Goal: Task Accomplishment & Management: Complete application form

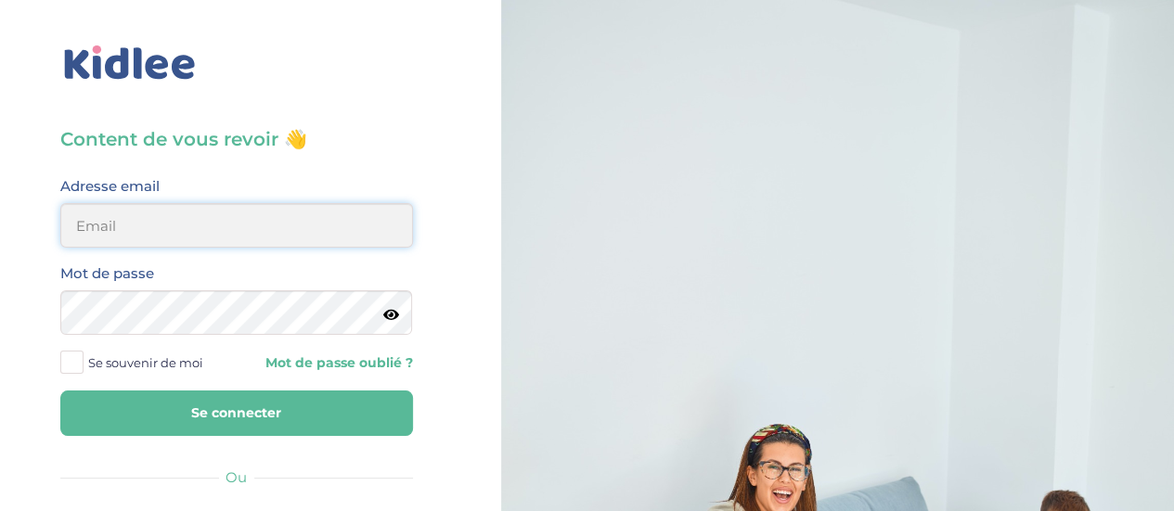
type input "idesedouy@hotmail.com"
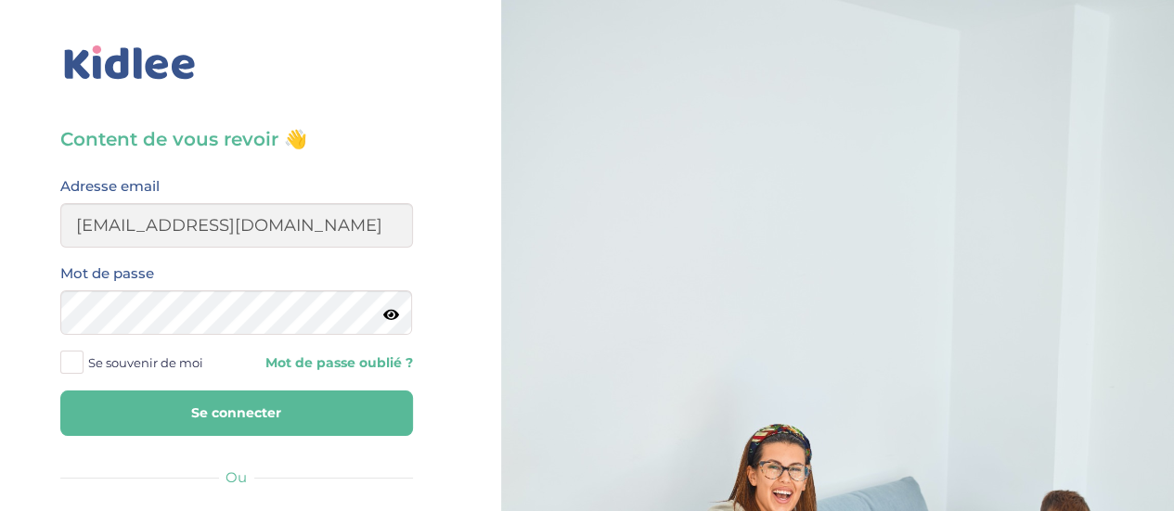
click at [225, 409] on button "Se connecter" at bounding box center [236, 413] width 353 height 45
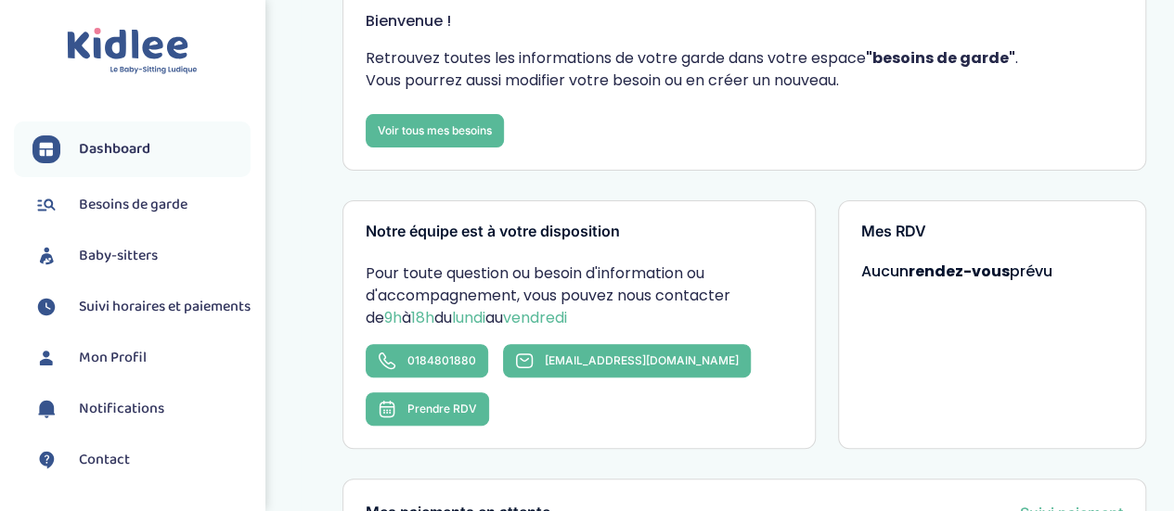
scroll to position [149, 0]
click at [97, 259] on span "Baby-sitters" at bounding box center [118, 256] width 79 height 22
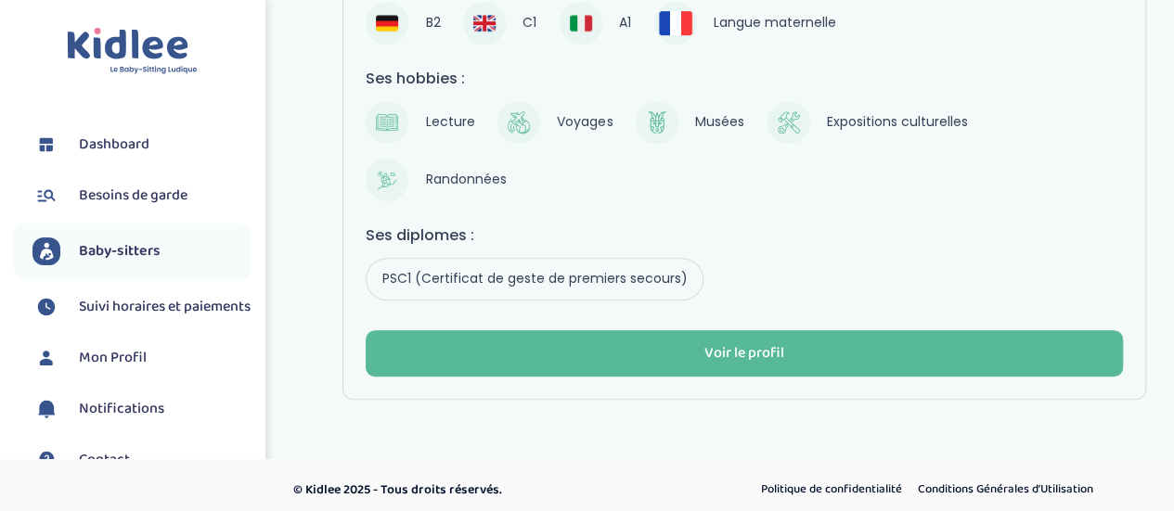
scroll to position [442, 0]
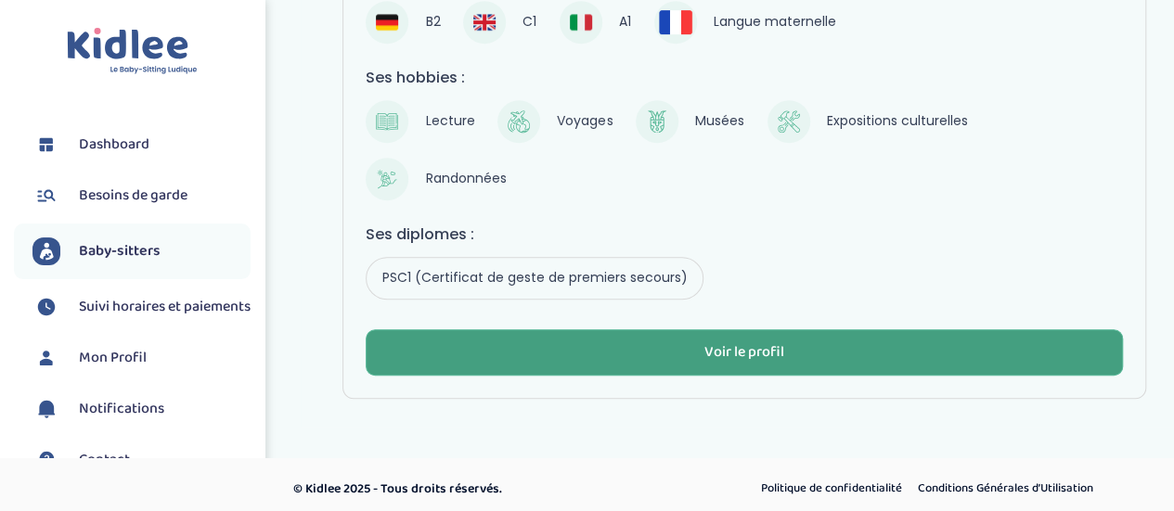
click at [646, 350] on button "Voir le profil" at bounding box center [744, 353] width 757 height 46
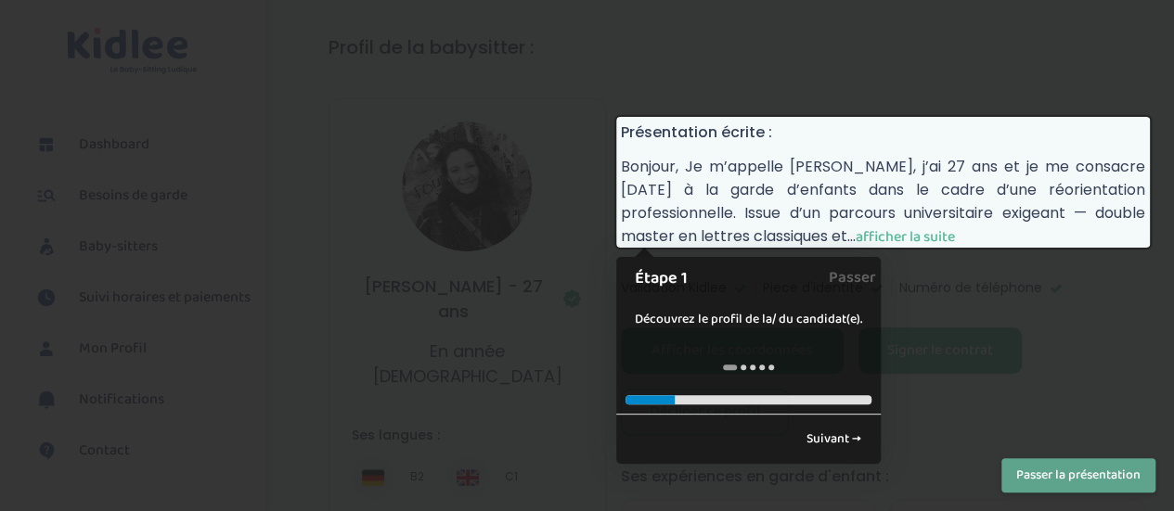
scroll to position [122, 0]
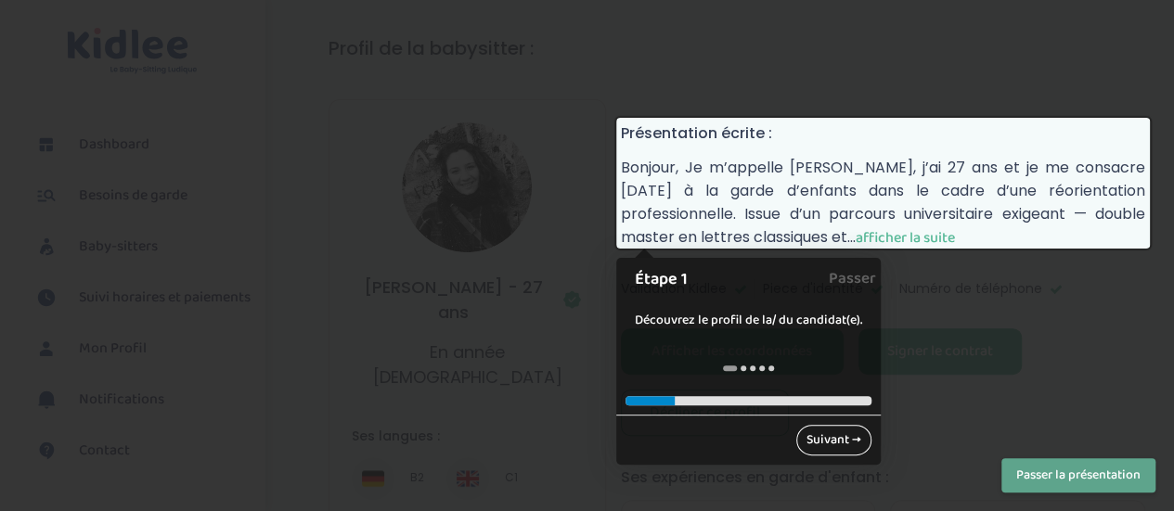
click at [806, 443] on link "Suivant →" at bounding box center [833, 440] width 75 height 31
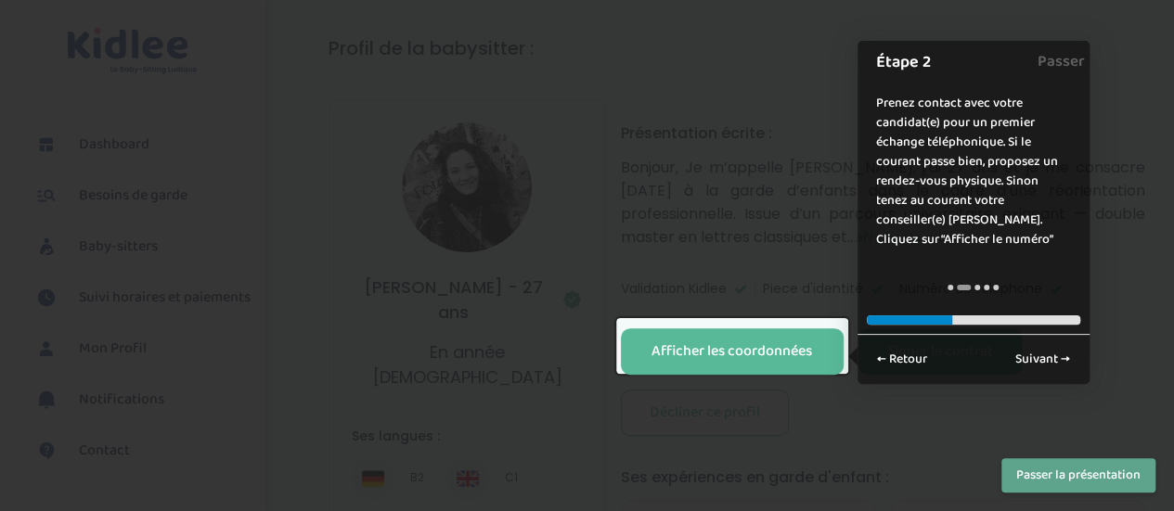
click at [1037, 474] on button "Passer la présentation" at bounding box center [1079, 476] width 154 height 34
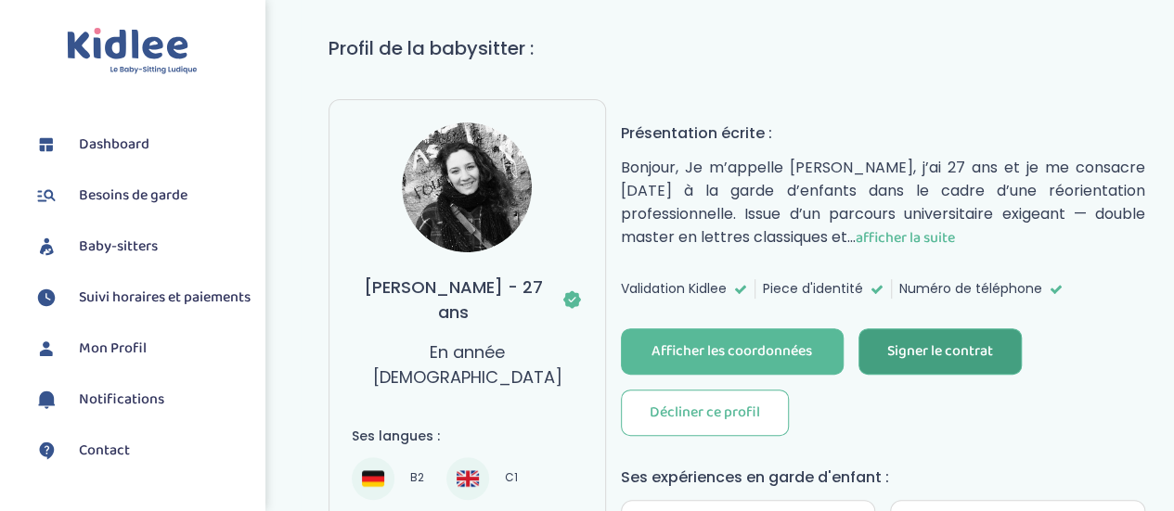
click at [930, 349] on div "Signer le contrat" at bounding box center [940, 352] width 106 height 21
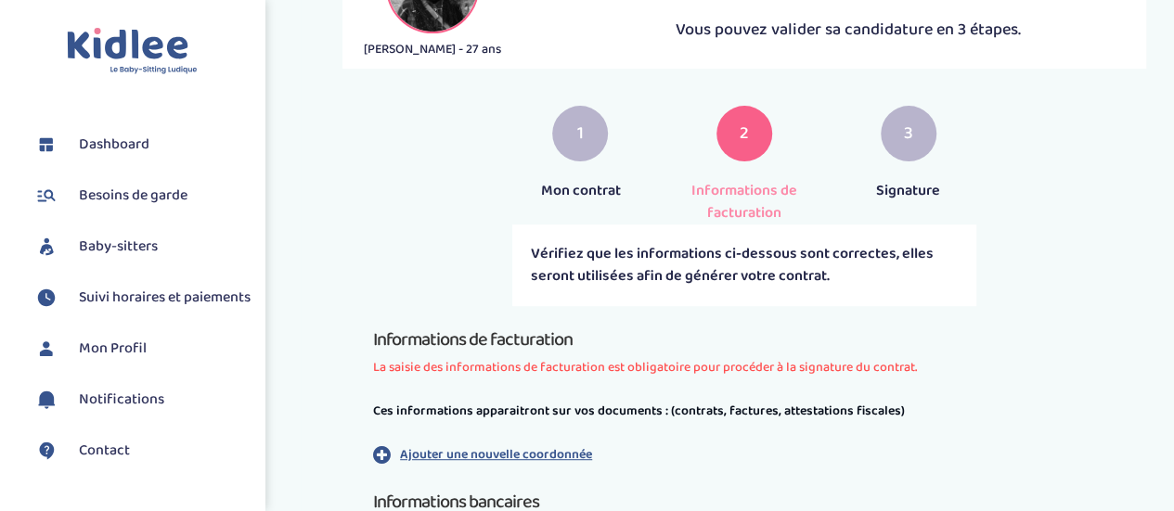
scroll to position [251, 0]
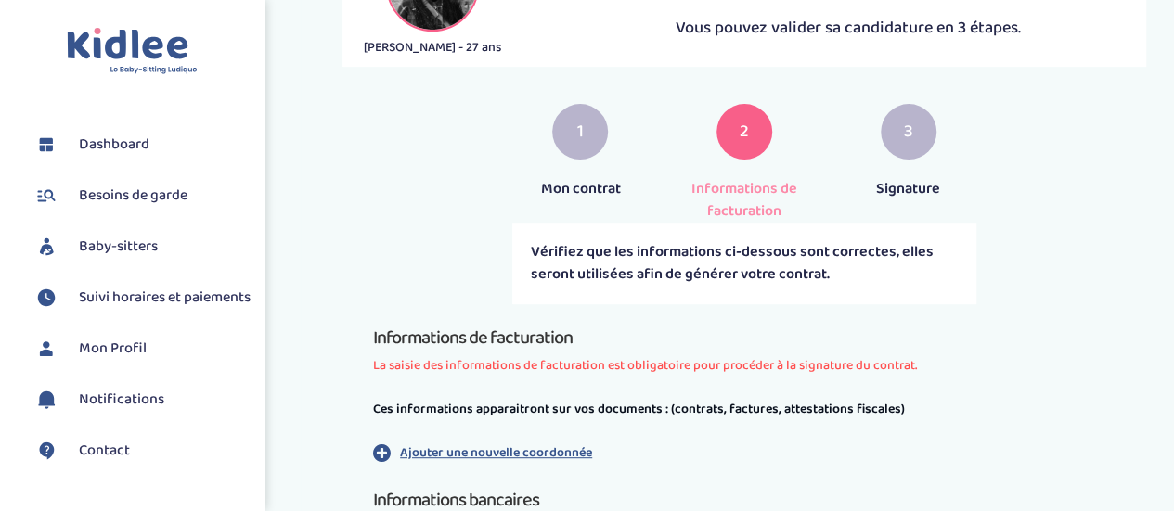
click at [583, 133] on span "1" at bounding box center [580, 132] width 6 height 27
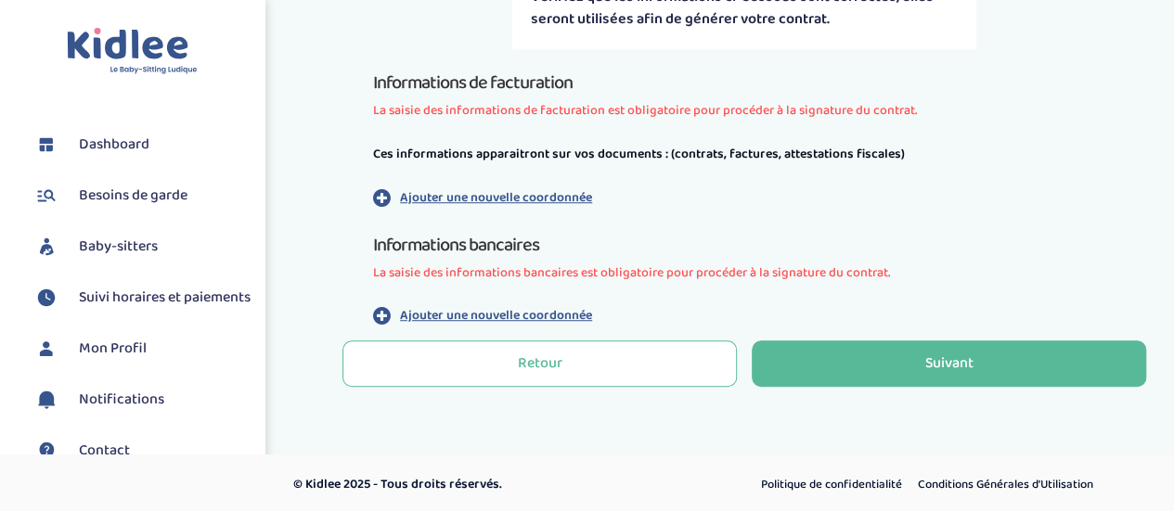
scroll to position [509, 0]
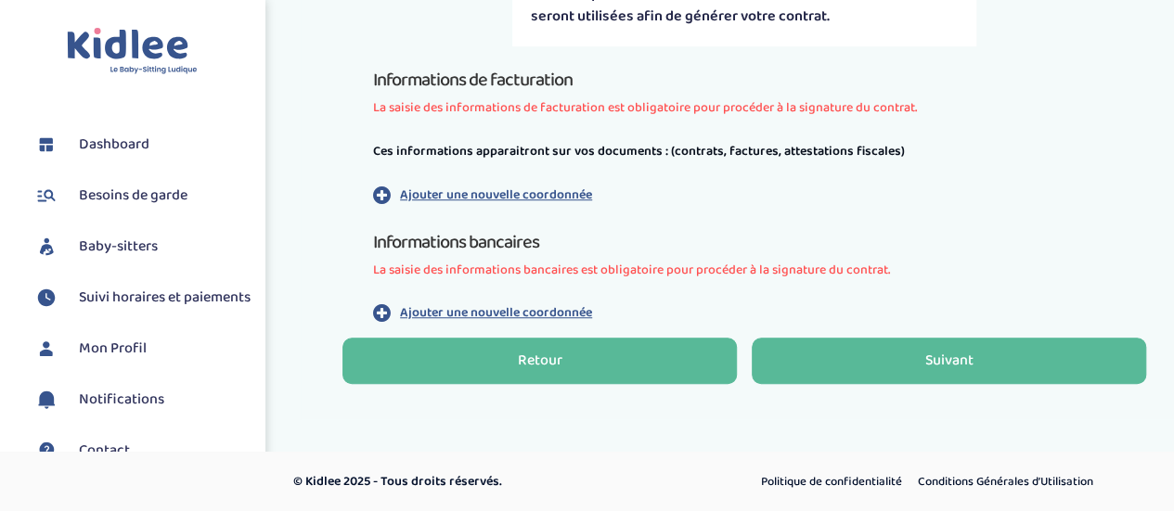
click at [509, 370] on button "Retour" at bounding box center [540, 361] width 395 height 46
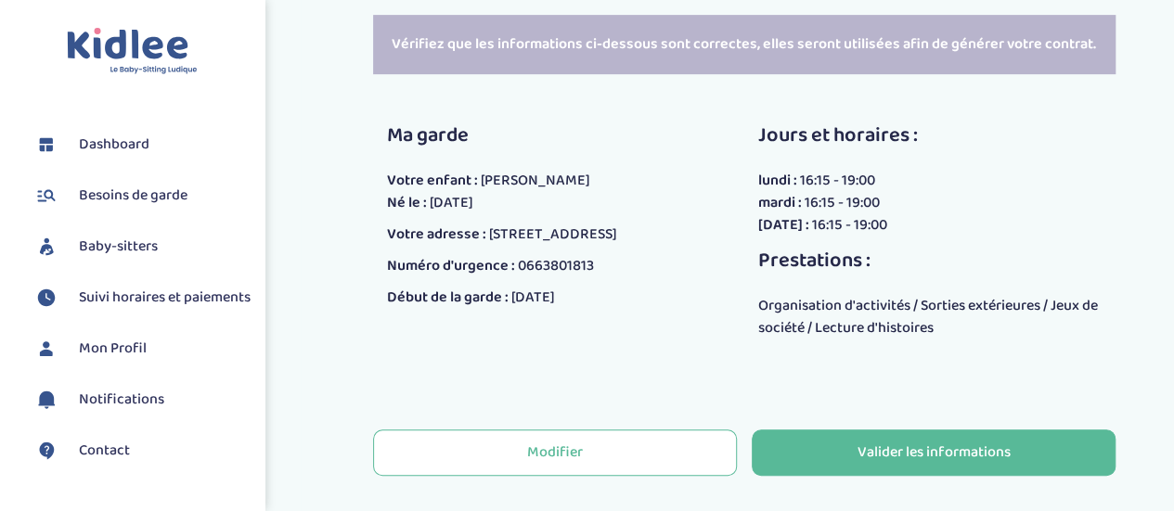
scroll to position [496, 0]
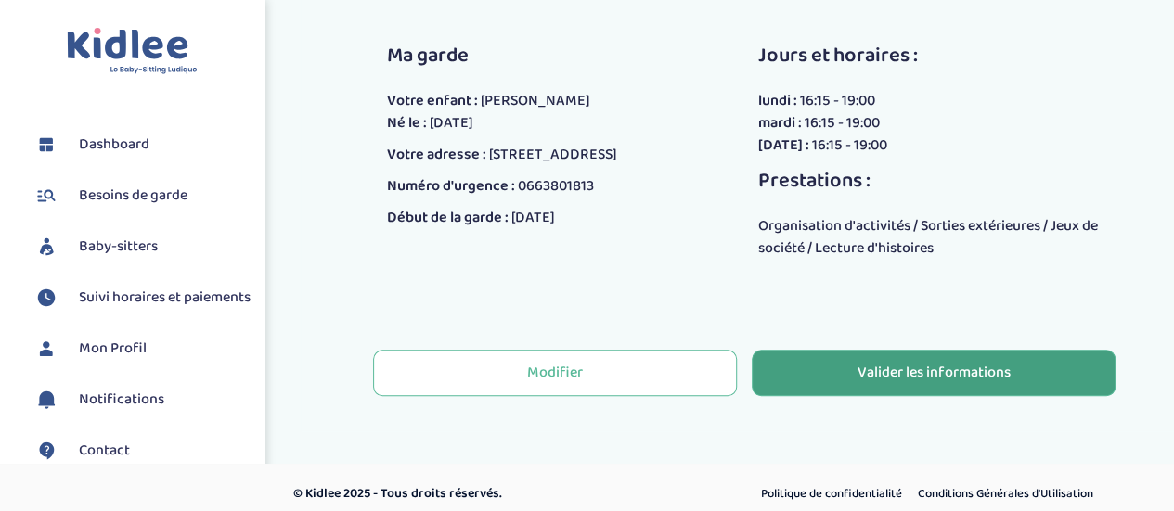
click at [874, 381] on div "Valider les informations" at bounding box center [934, 373] width 153 height 21
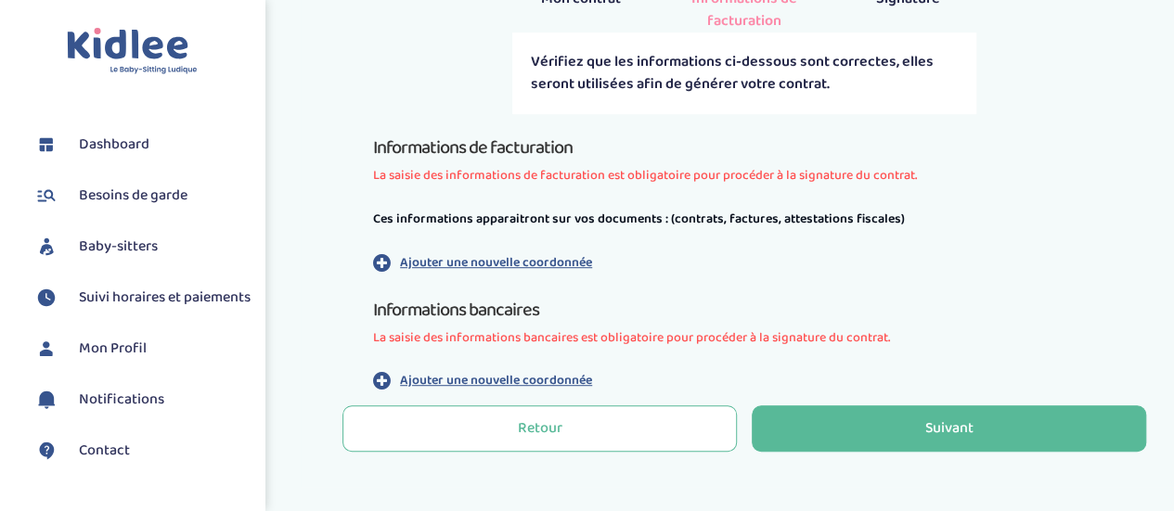
scroll to position [382, 0]
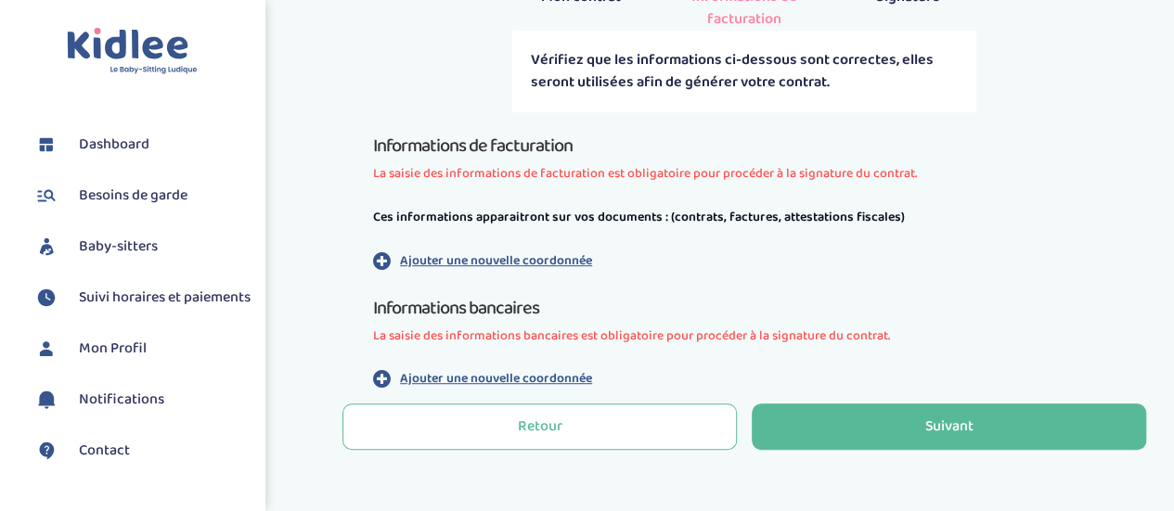
click at [504, 255] on p "Ajouter une nouvelle coordonnée" at bounding box center [496, 261] width 192 height 19
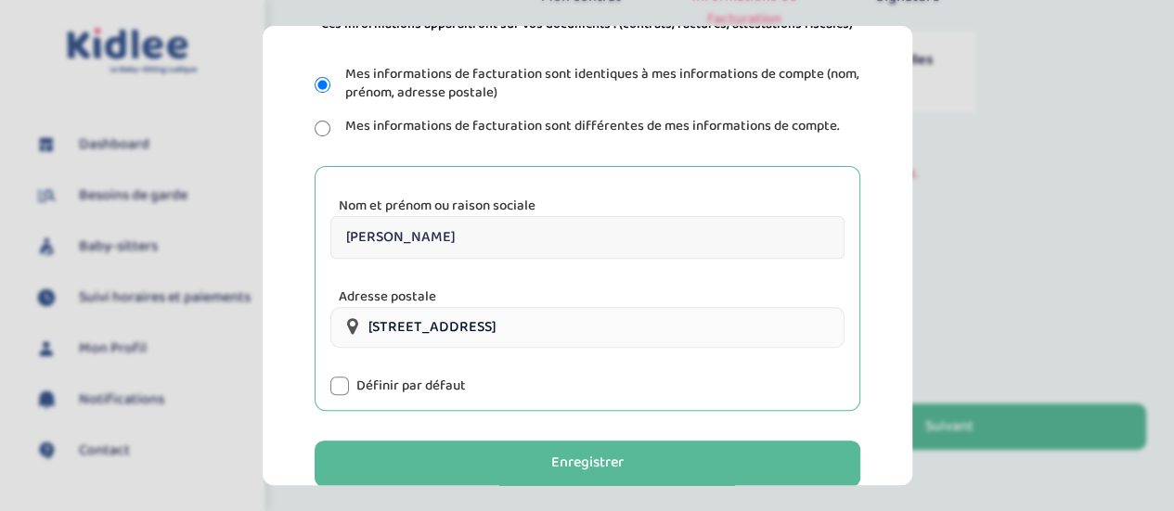
scroll to position [338, 0]
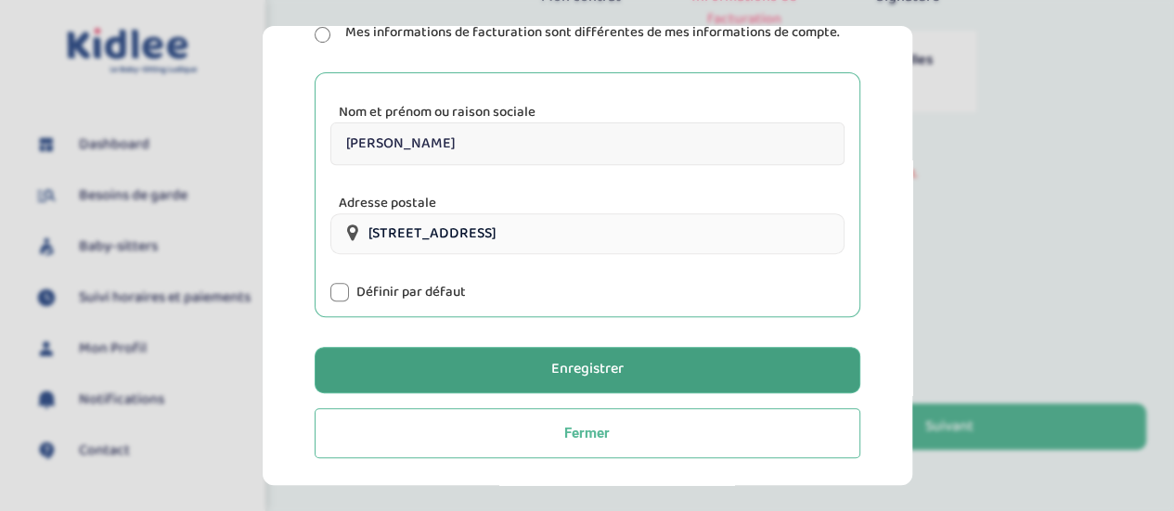
click at [487, 365] on button "Enregistrer" at bounding box center [588, 370] width 546 height 46
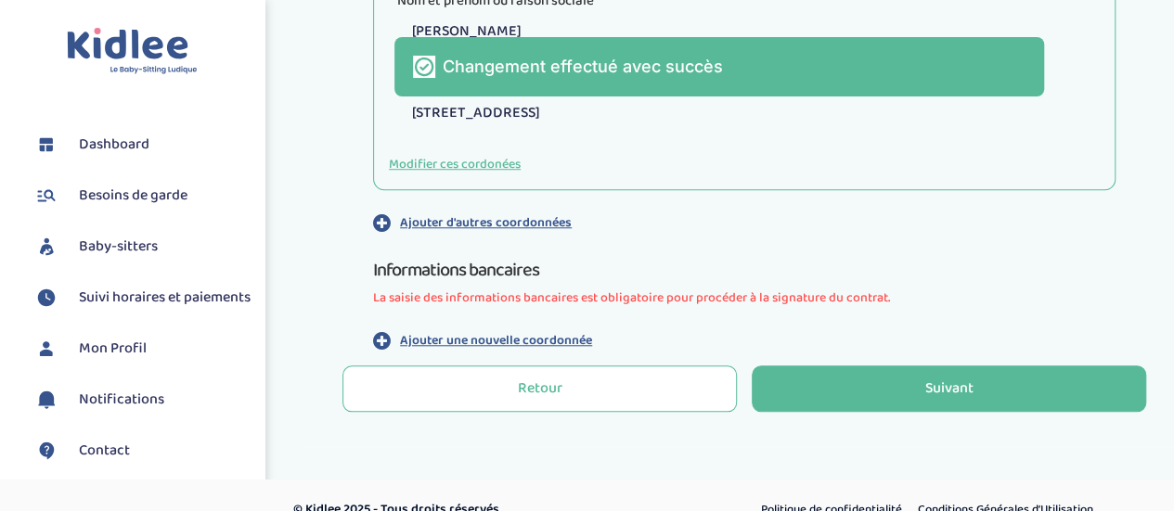
scroll to position [690, 0]
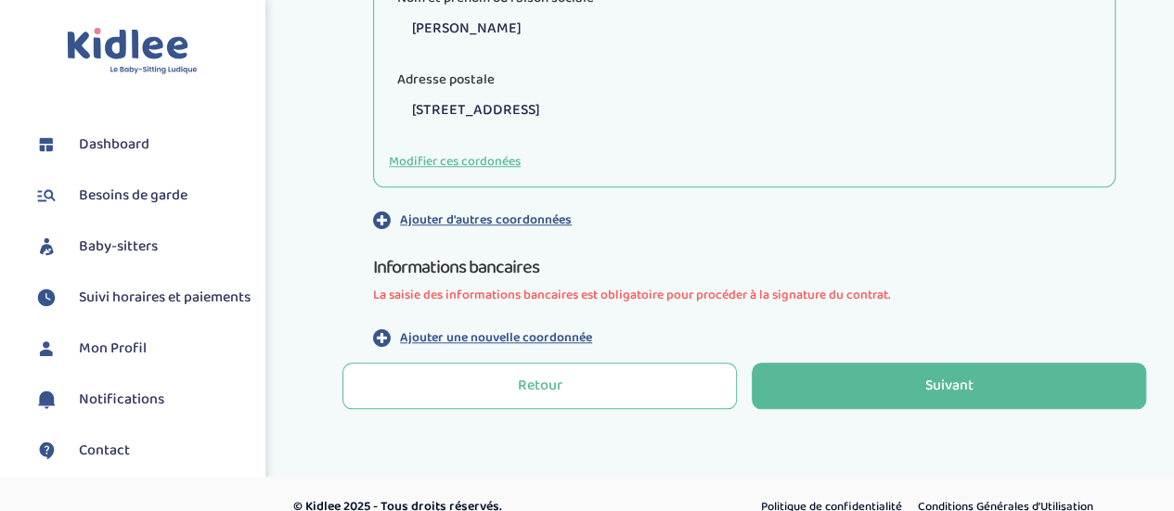
click at [522, 342] on p "Ajouter une nouvelle coordonnée" at bounding box center [496, 338] width 192 height 19
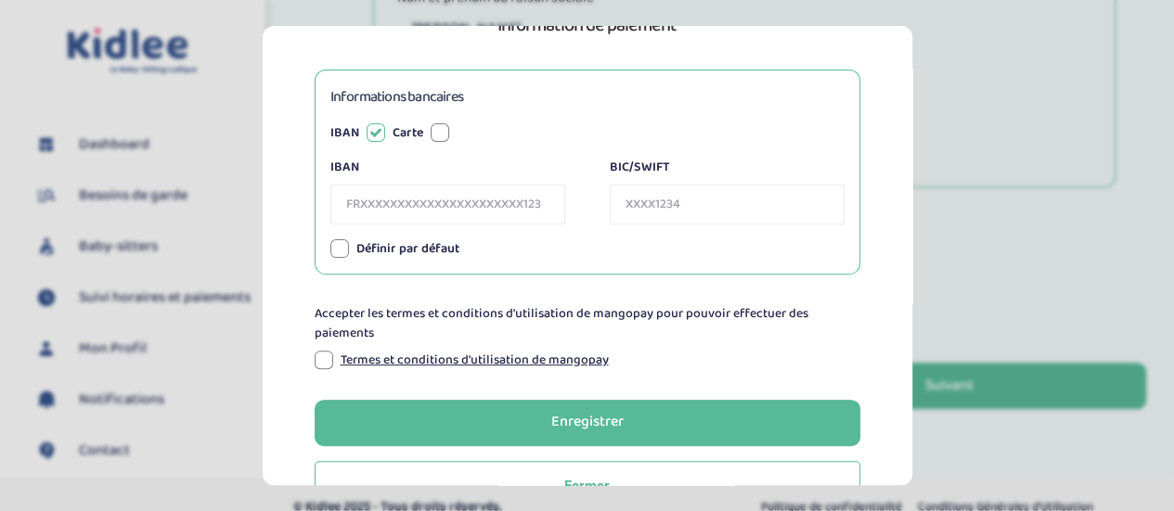
scroll to position [195, 0]
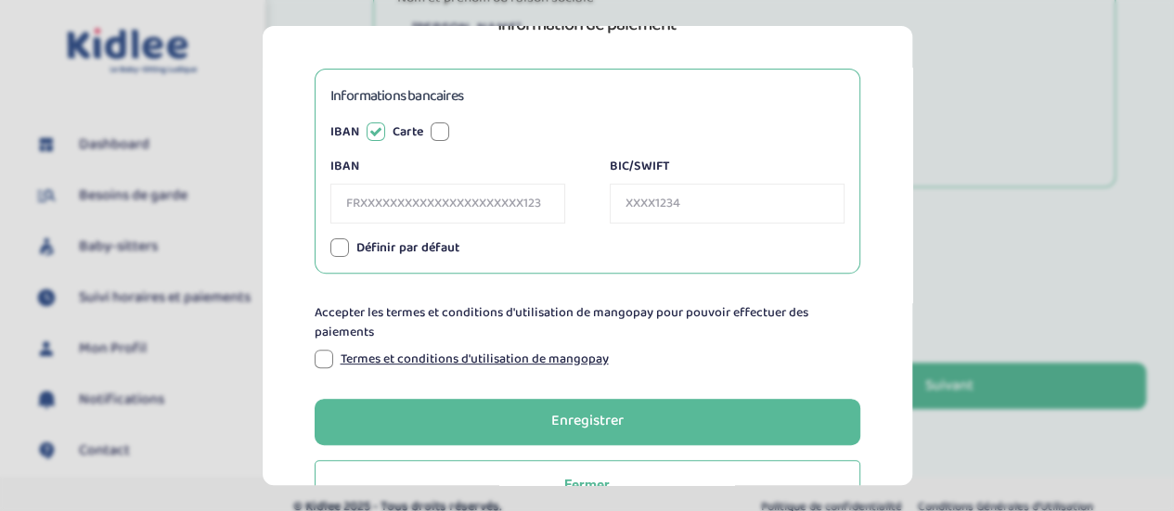
click at [386, 200] on input "IBAN" at bounding box center [447, 204] width 235 height 40
paste input "FR76 4061 8802 6300 0404 5536 430"
click at [343, 201] on input "FR76 4061 8802 6300 0404 5536 430" at bounding box center [447, 204] width 235 height 40
type input "FR7640618802630004045536430"
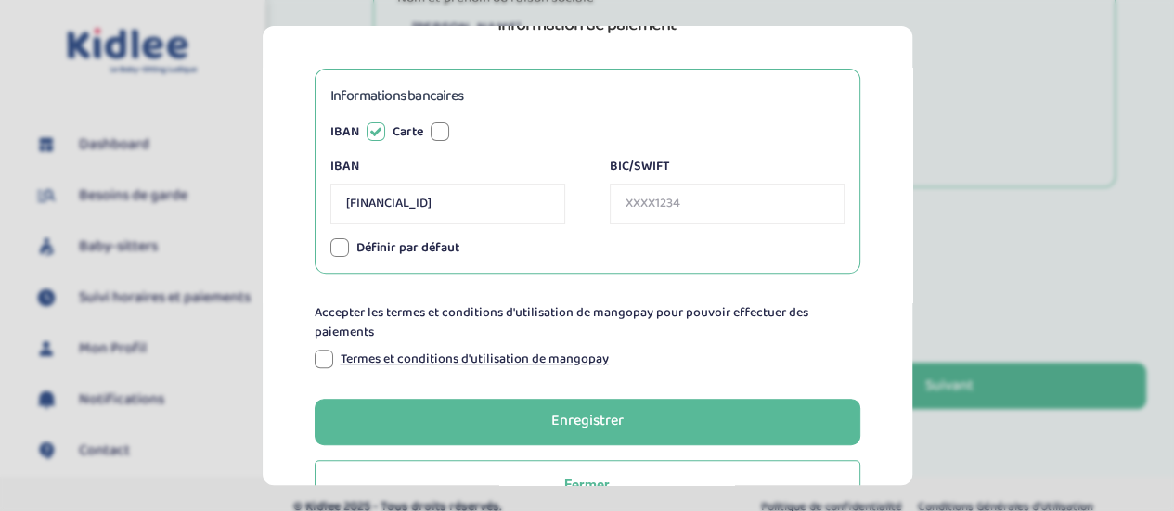
scroll to position [0, 0]
click at [666, 217] on input "BIC/SWIFT" at bounding box center [727, 204] width 235 height 40
paste input "BOUS FRPP XXX"
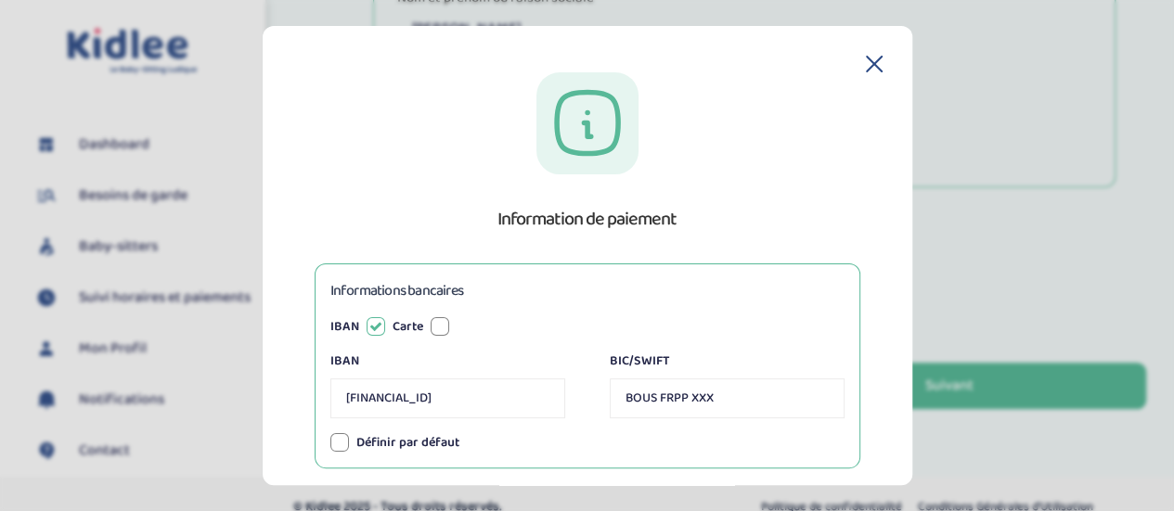
scroll to position [247, 0]
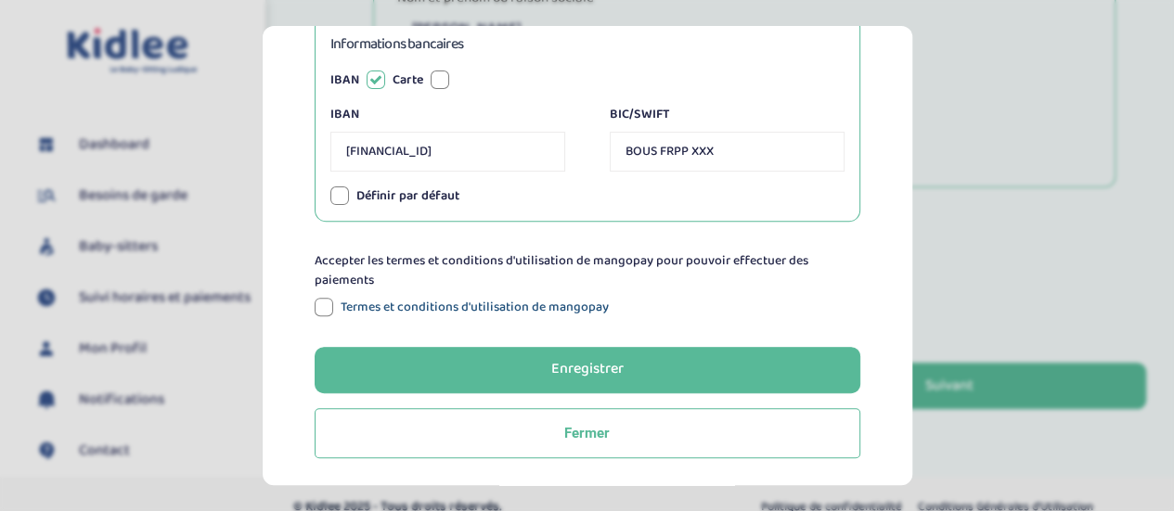
type input "BOUSFRPPXXX"
click at [391, 307] on link "Termes et conditions d'utilisation de mangopay" at bounding box center [475, 307] width 268 height 19
click at [330, 305] on div at bounding box center [324, 307] width 19 height 19
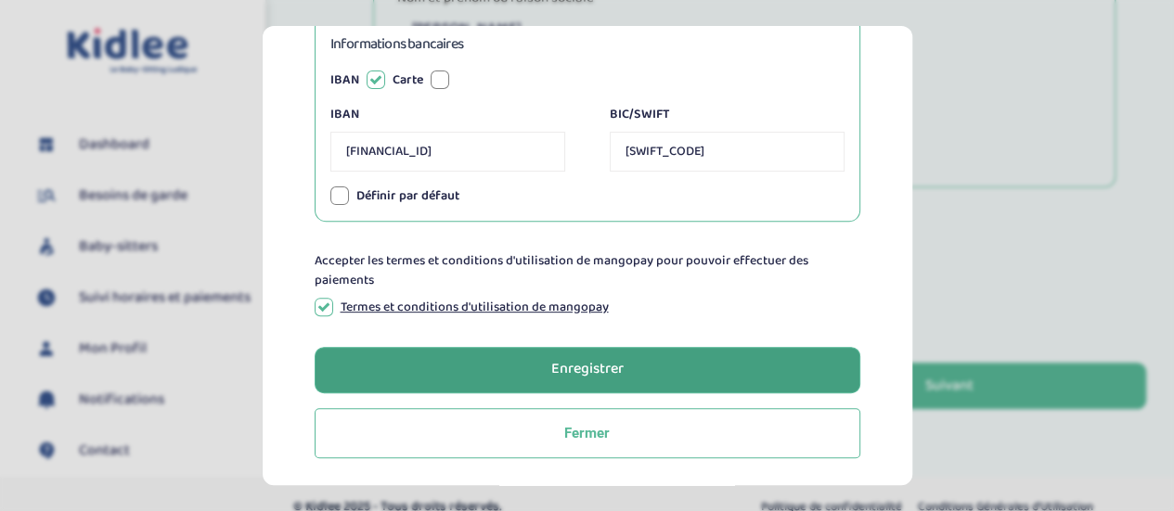
click at [544, 375] on button "Enregistrer" at bounding box center [588, 370] width 546 height 46
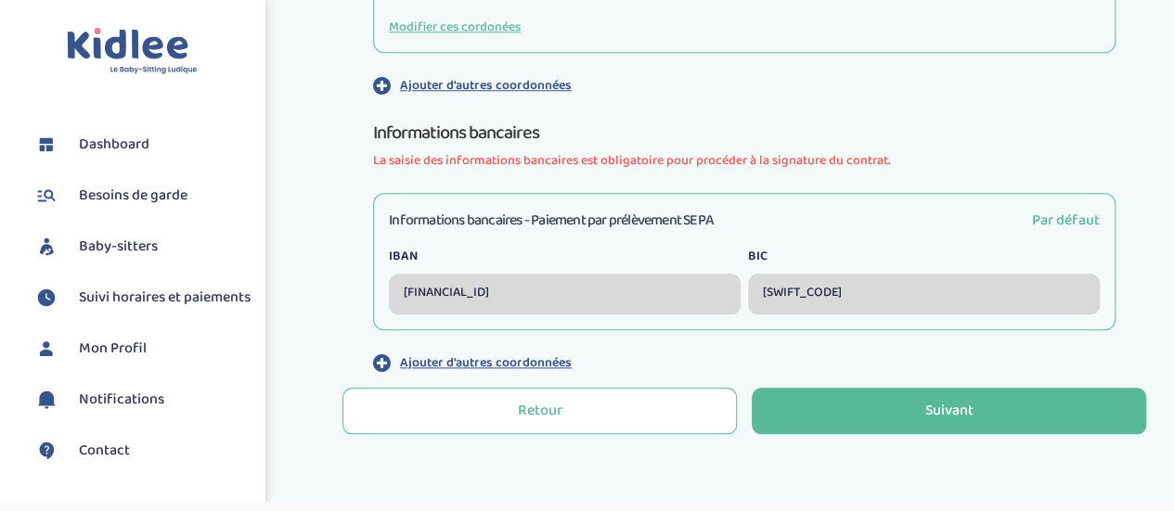
scroll to position [936, 0]
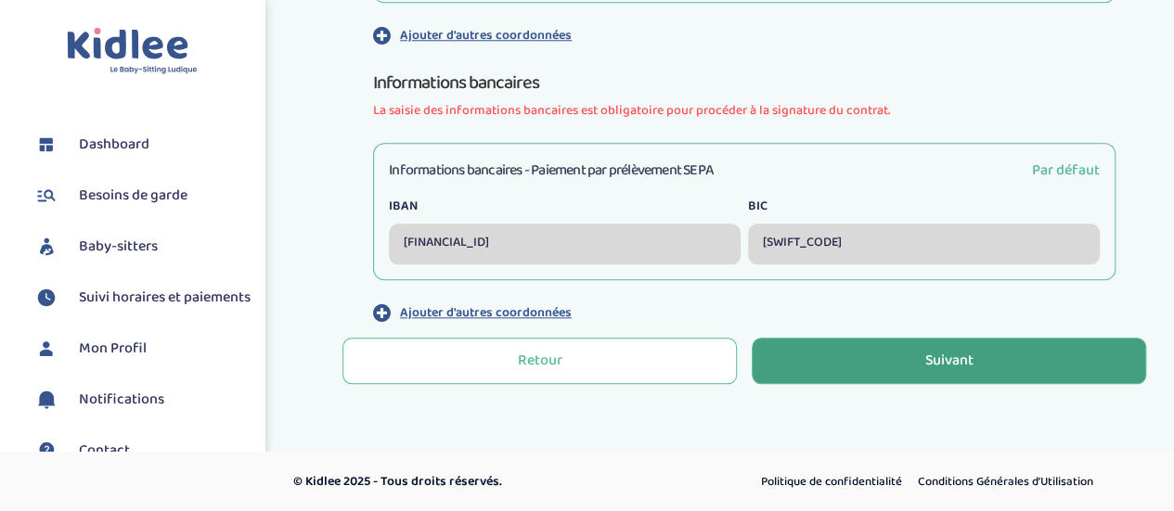
click at [881, 369] on button "Suivant" at bounding box center [949, 361] width 395 height 46
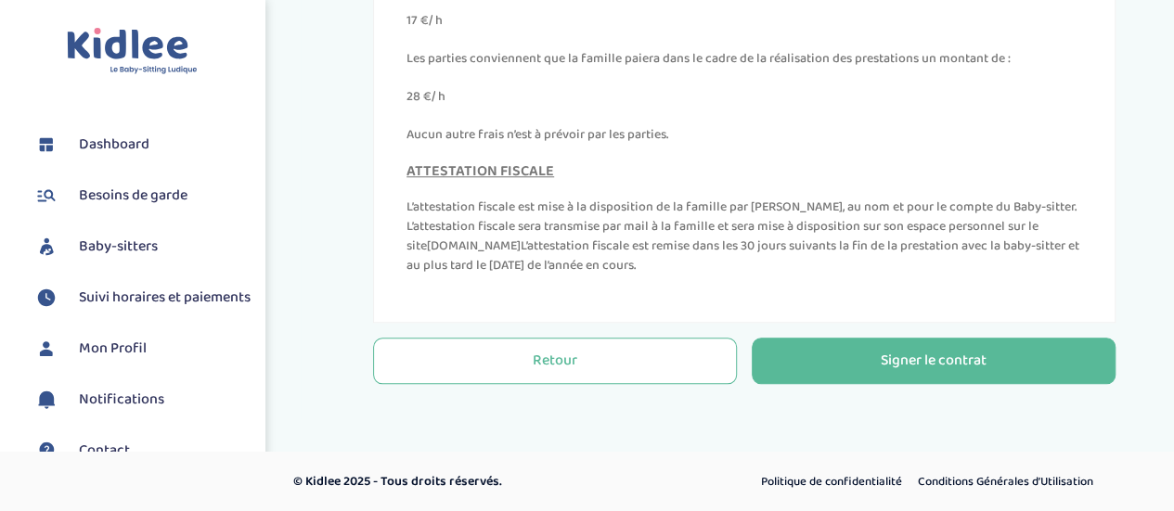
scroll to position [190, 0]
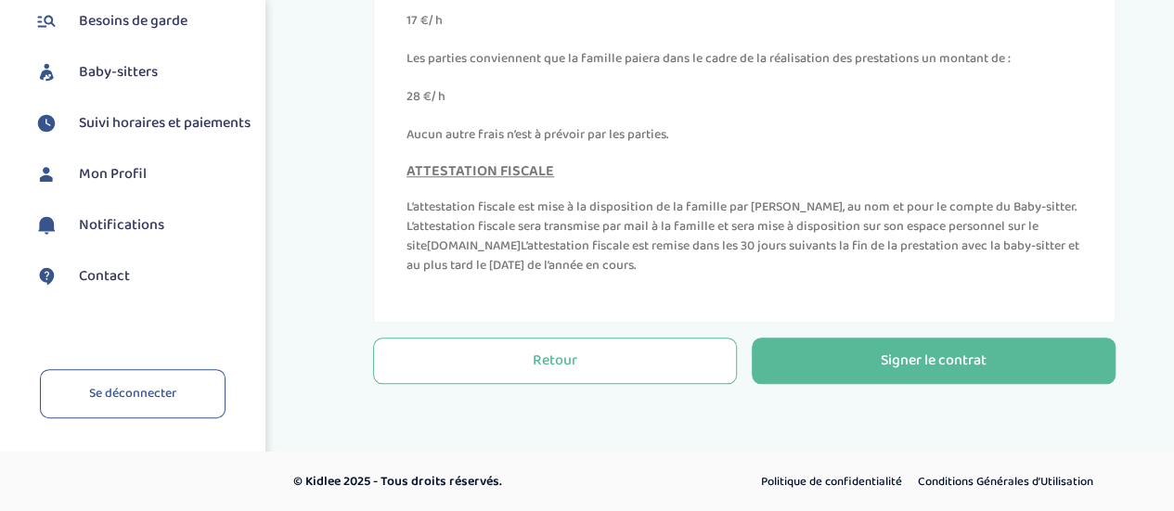
click at [113, 265] on span "Contact" at bounding box center [104, 276] width 51 height 22
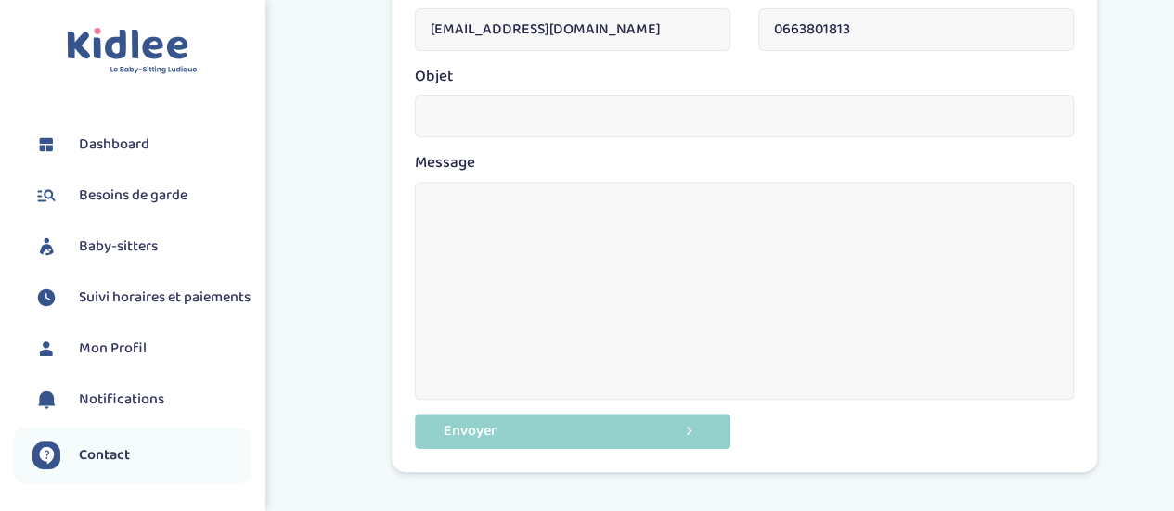
scroll to position [317, 0]
click at [475, 126] on input "text" at bounding box center [744, 117] width 659 height 43
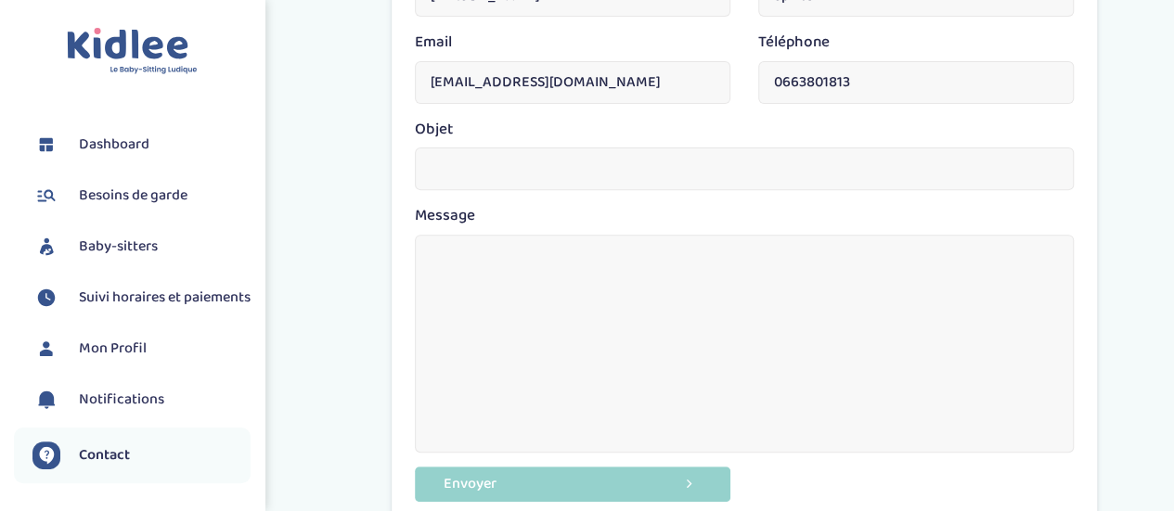
scroll to position [0, 0]
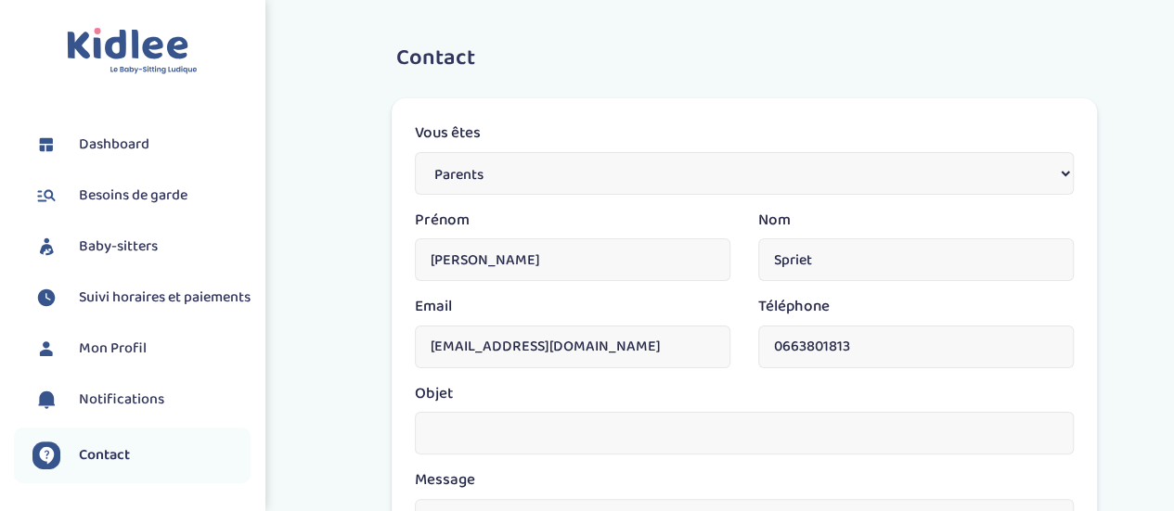
click at [119, 239] on span "Baby-sitters" at bounding box center [118, 247] width 79 height 22
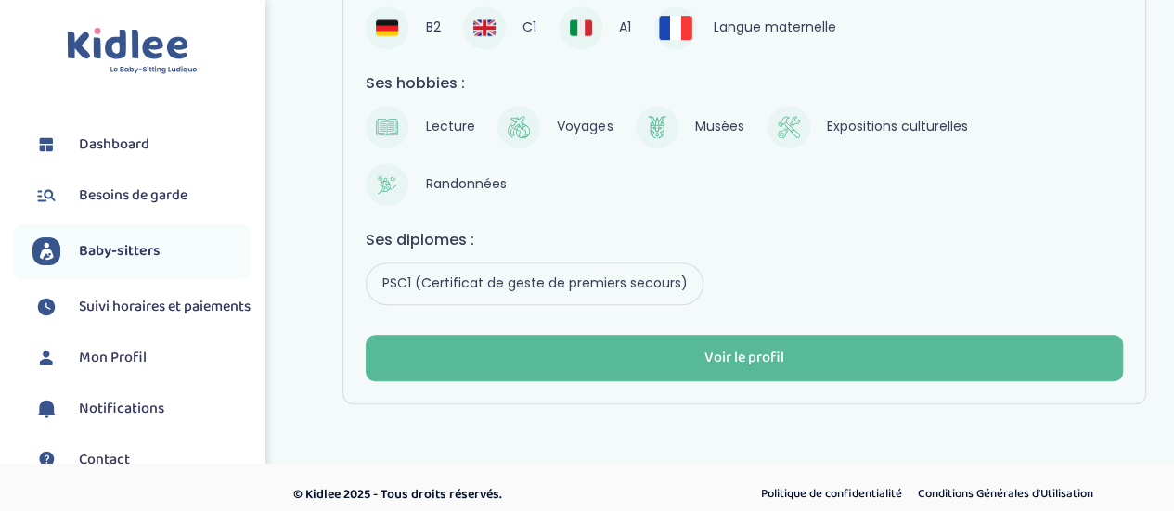
scroll to position [435, 0]
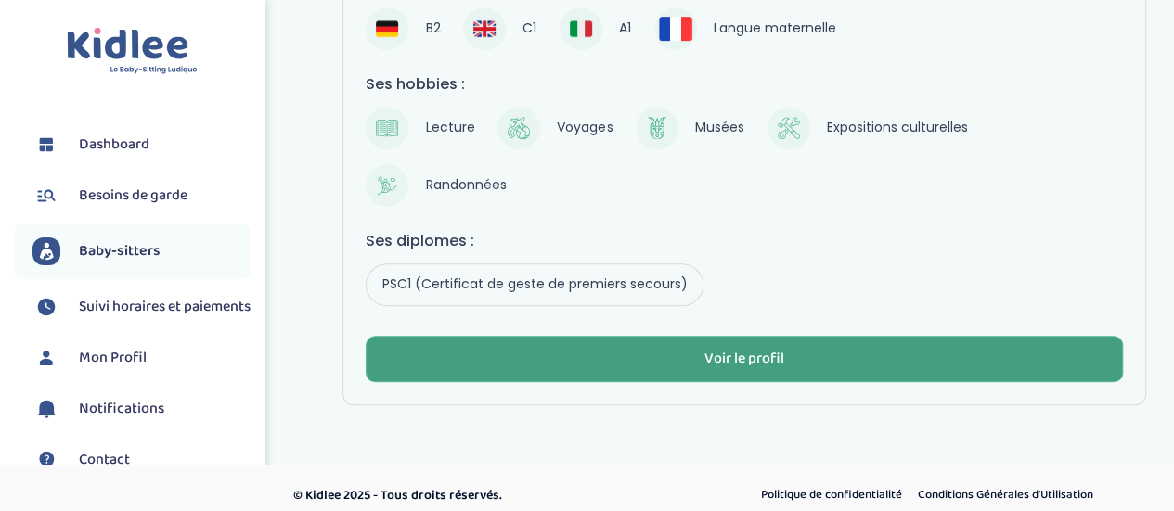
click at [556, 348] on button "Voir le profil" at bounding box center [744, 359] width 757 height 46
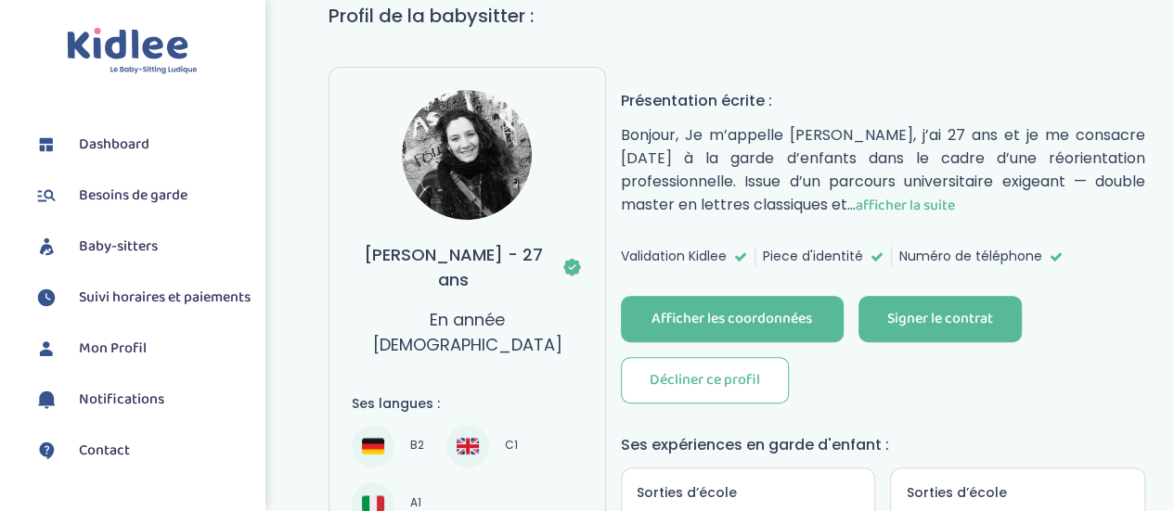
scroll to position [158, 0]
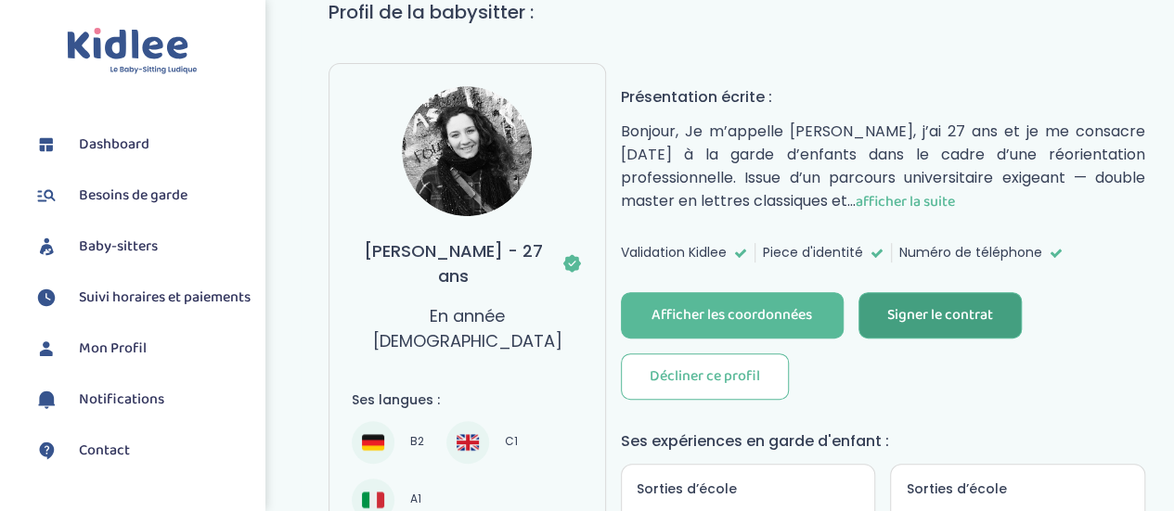
click at [938, 292] on button "Signer le contrat" at bounding box center [940, 315] width 163 height 46
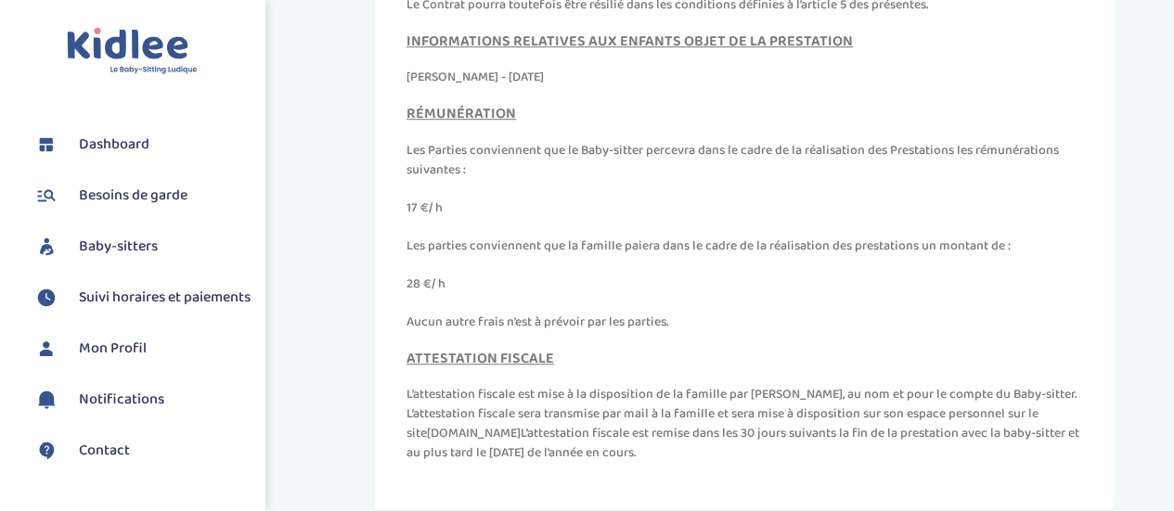
scroll to position [584, 0]
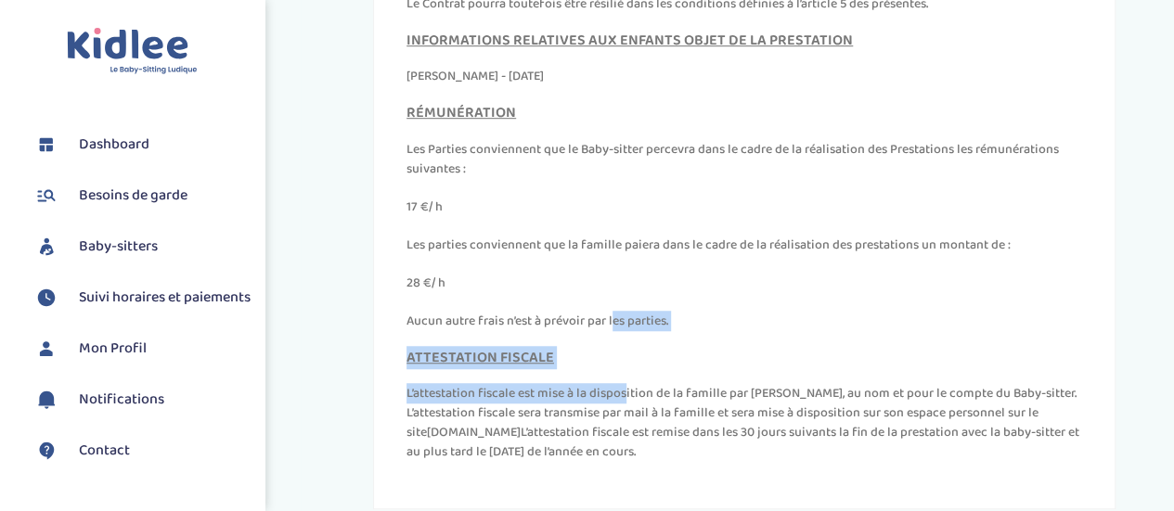
drag, startPoint x: 490, startPoint y: 324, endPoint x: 498, endPoint y: 402, distance: 78.4
click at [498, 402] on p "L’attestation fiscale est mise à la disposition de la famille par [PERSON_NAME]…" at bounding box center [745, 423] width 676 height 78
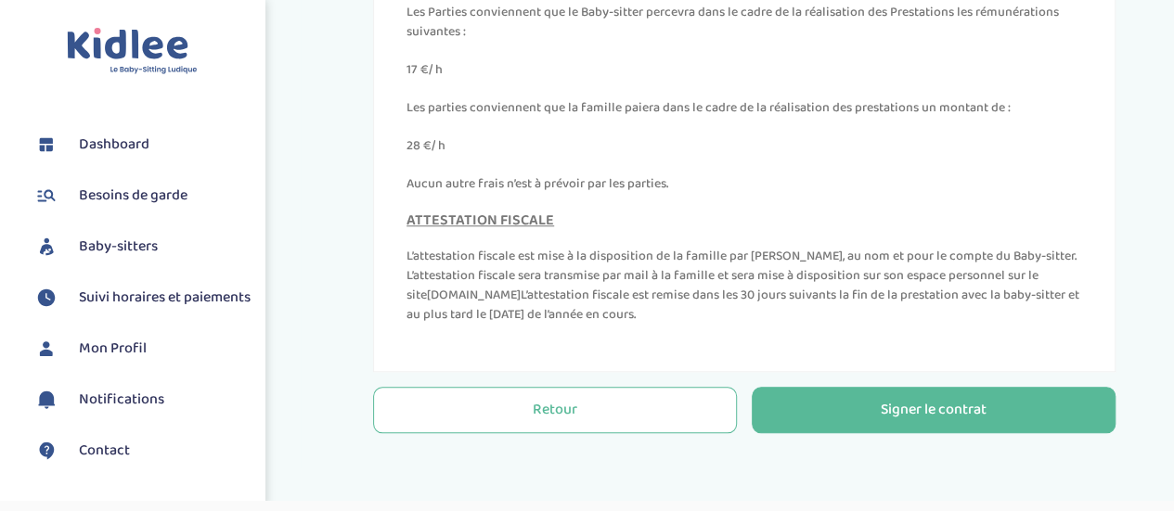
scroll to position [723, 0]
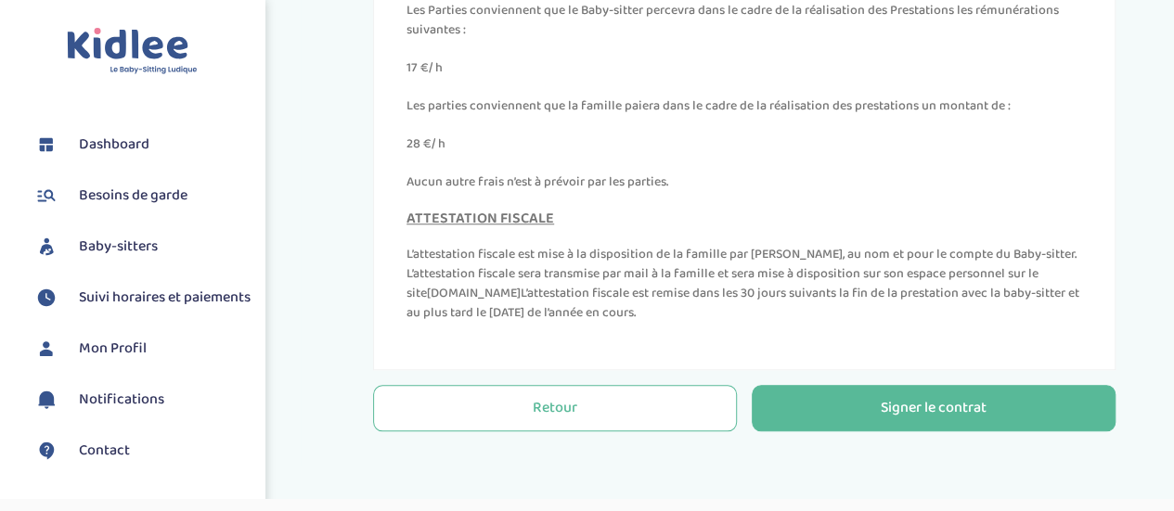
drag, startPoint x: 405, startPoint y: 136, endPoint x: 479, endPoint y: 174, distance: 83.0
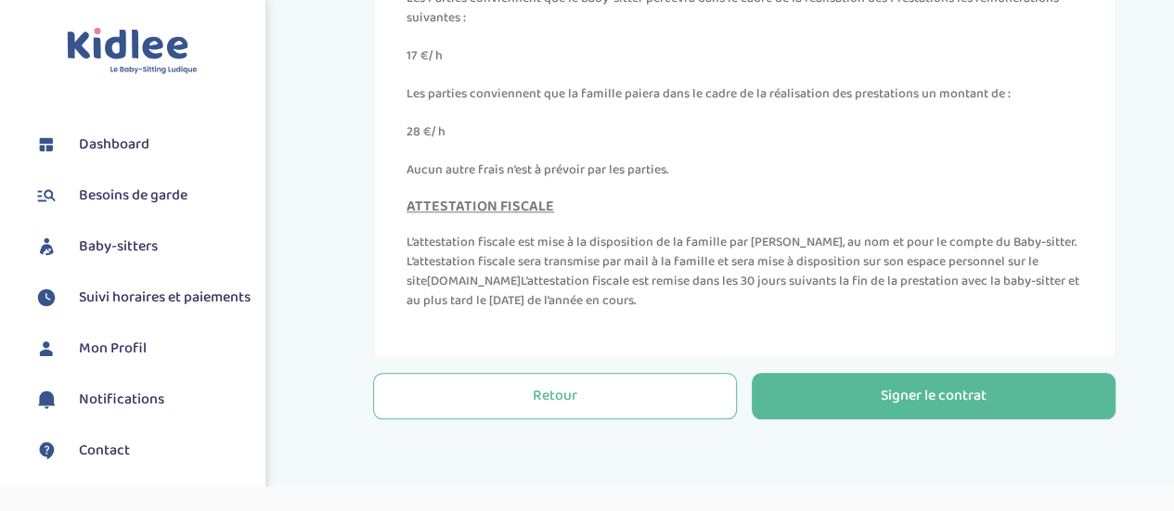
scroll to position [770, 0]
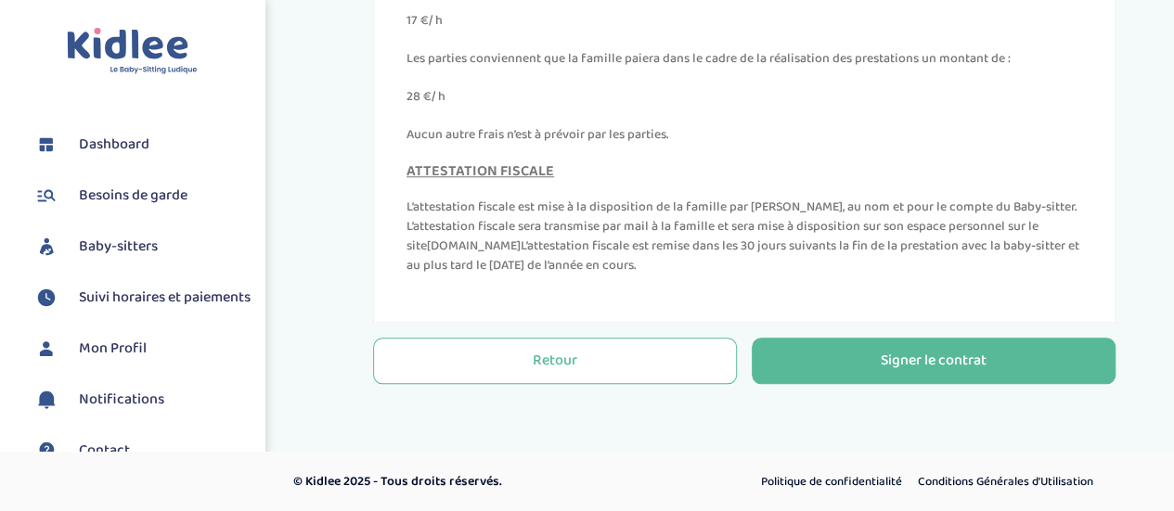
click at [684, 131] on p "Aucun autre frais n’est à prévoir par les parties." at bounding box center [745, 134] width 676 height 19
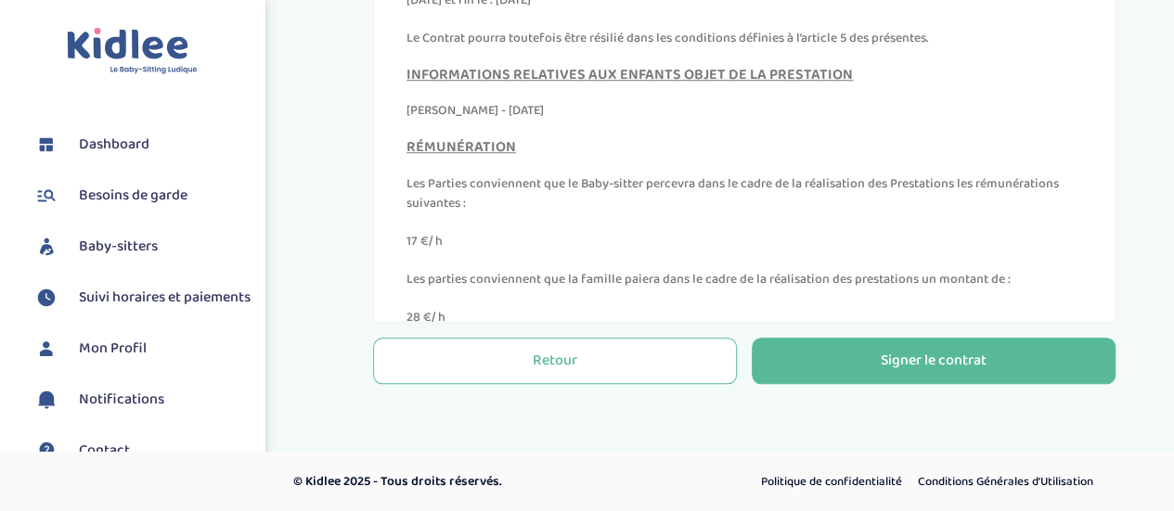
scroll to position [8444, 0]
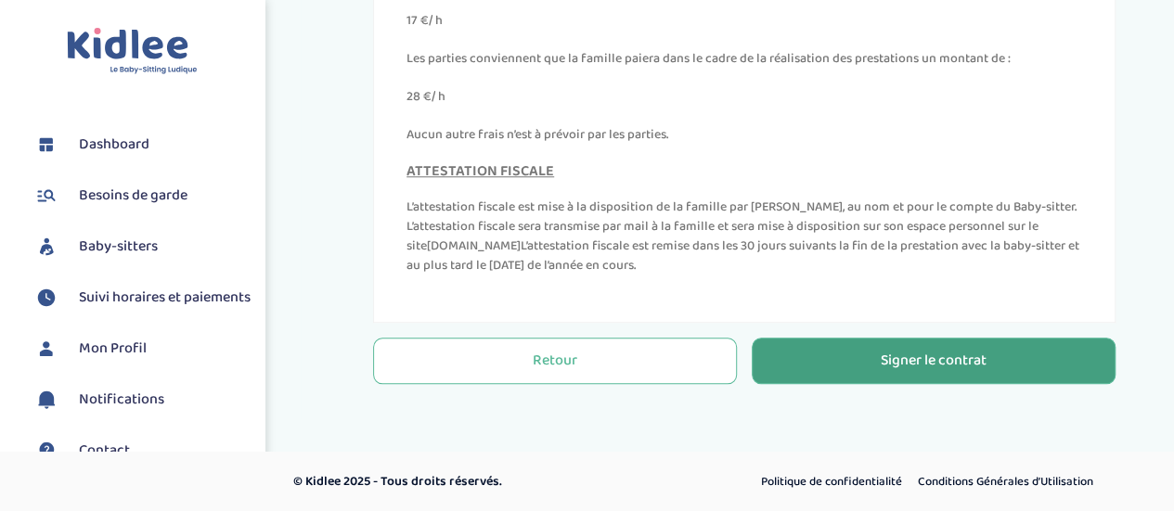
click at [830, 351] on button "Signer le contrat" at bounding box center [934, 361] width 364 height 46
